Goal: Navigation & Orientation: Go to known website

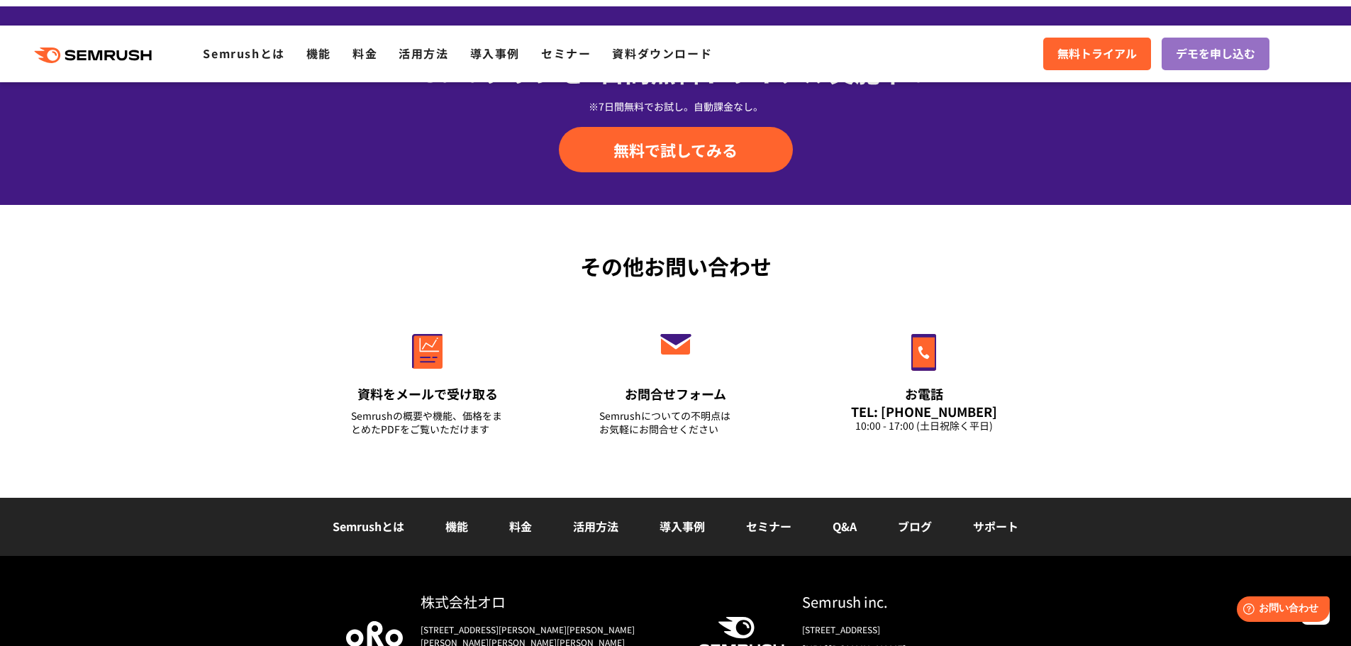
scroll to position [4990, 0]
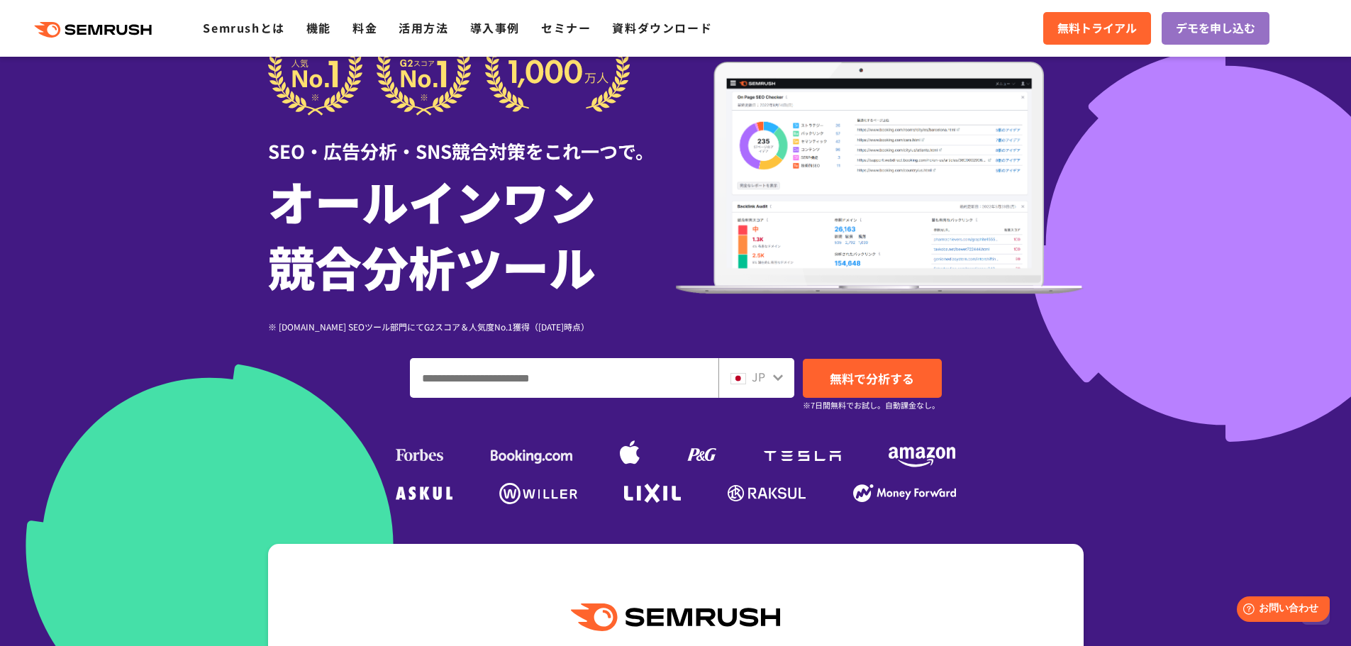
scroll to position [0, 0]
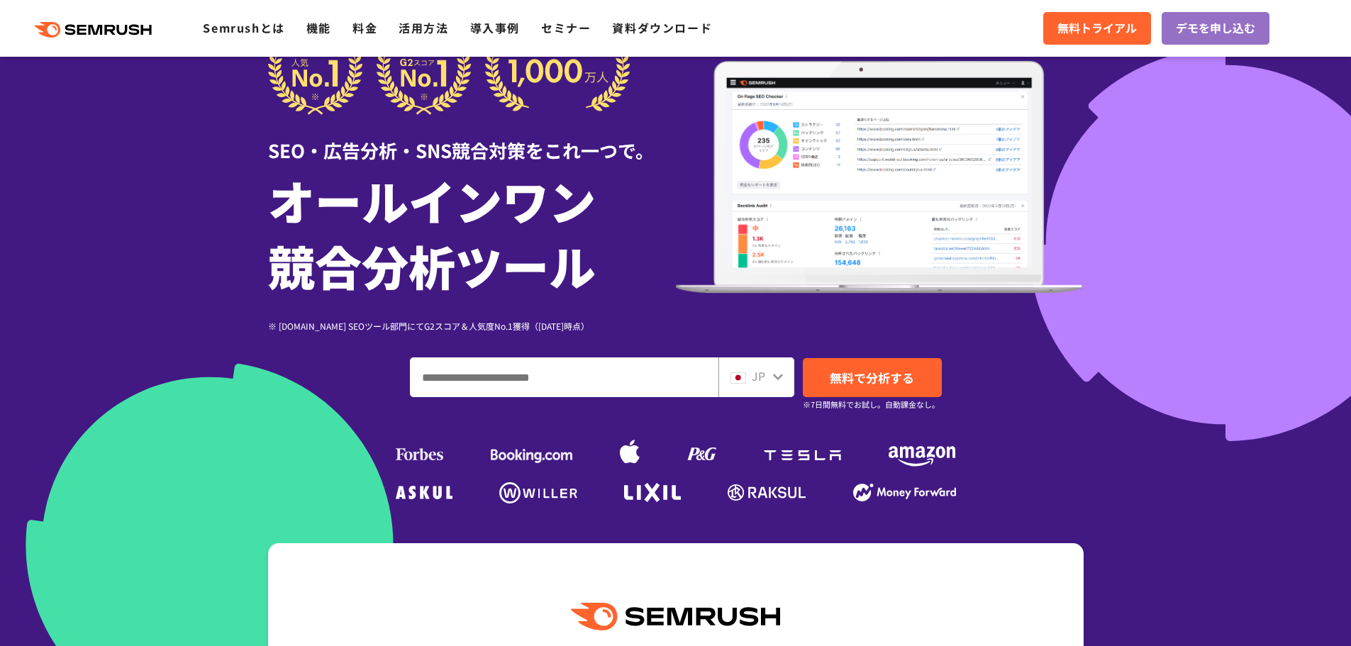
scroll to position [71, 0]
